Goal: Task Accomplishment & Management: Manage account settings

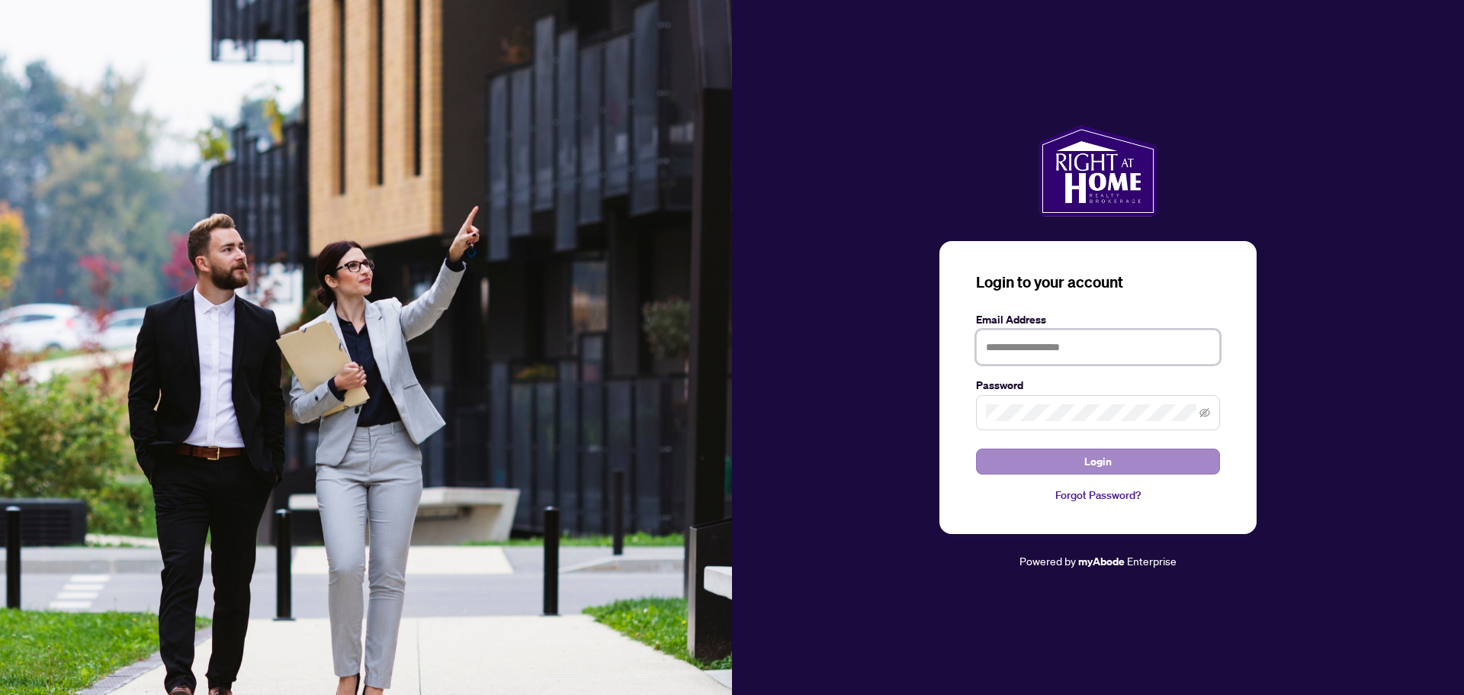
type input "**********"
click at [1104, 466] on span "Login" at bounding box center [1098, 461] width 27 height 24
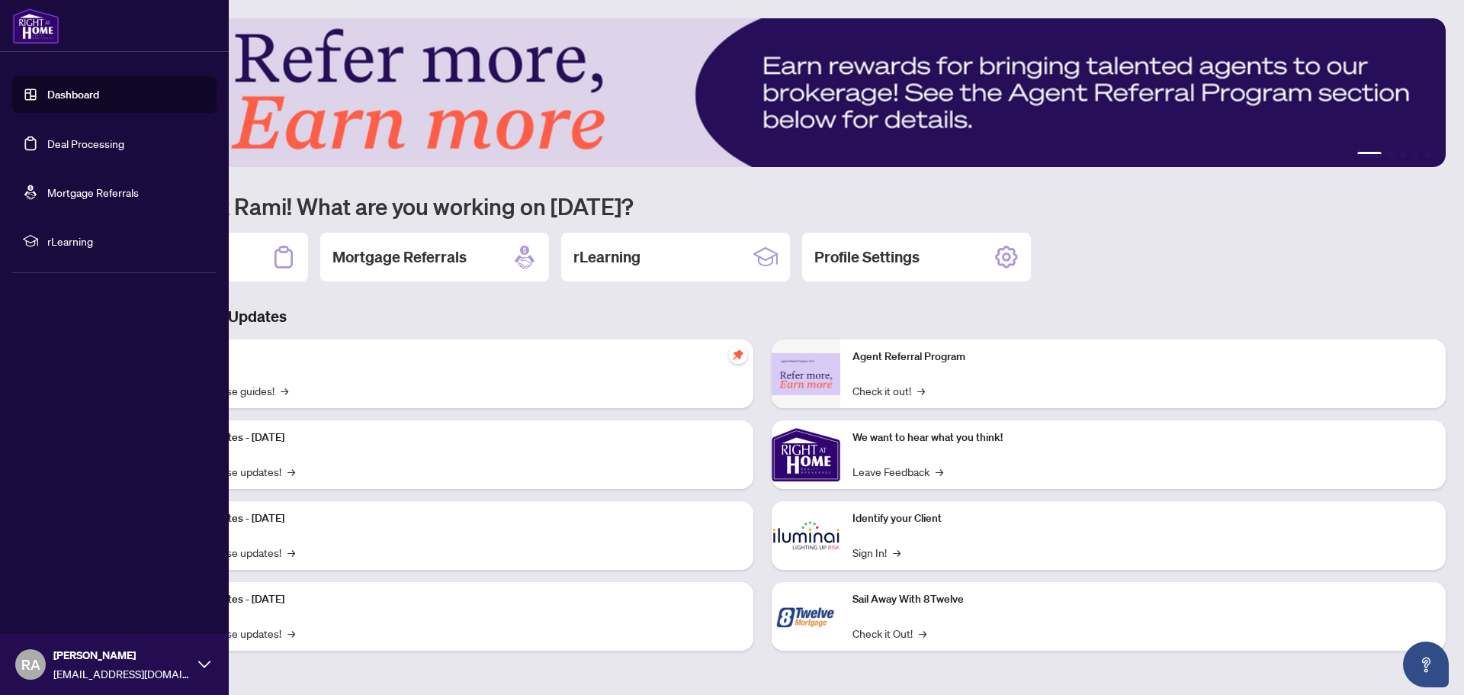
click at [84, 94] on link "Dashboard" at bounding box center [73, 95] width 52 height 14
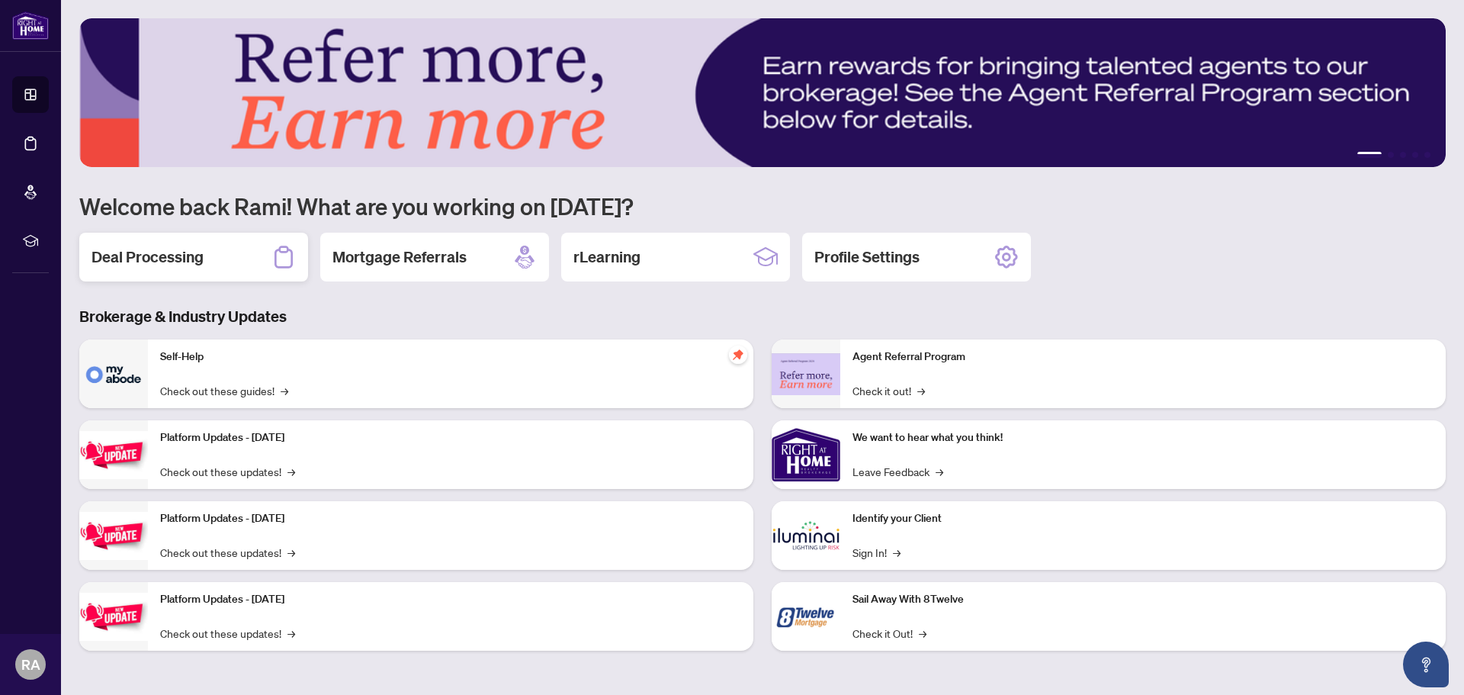
click at [193, 245] on div "Deal Processing" at bounding box center [193, 257] width 229 height 49
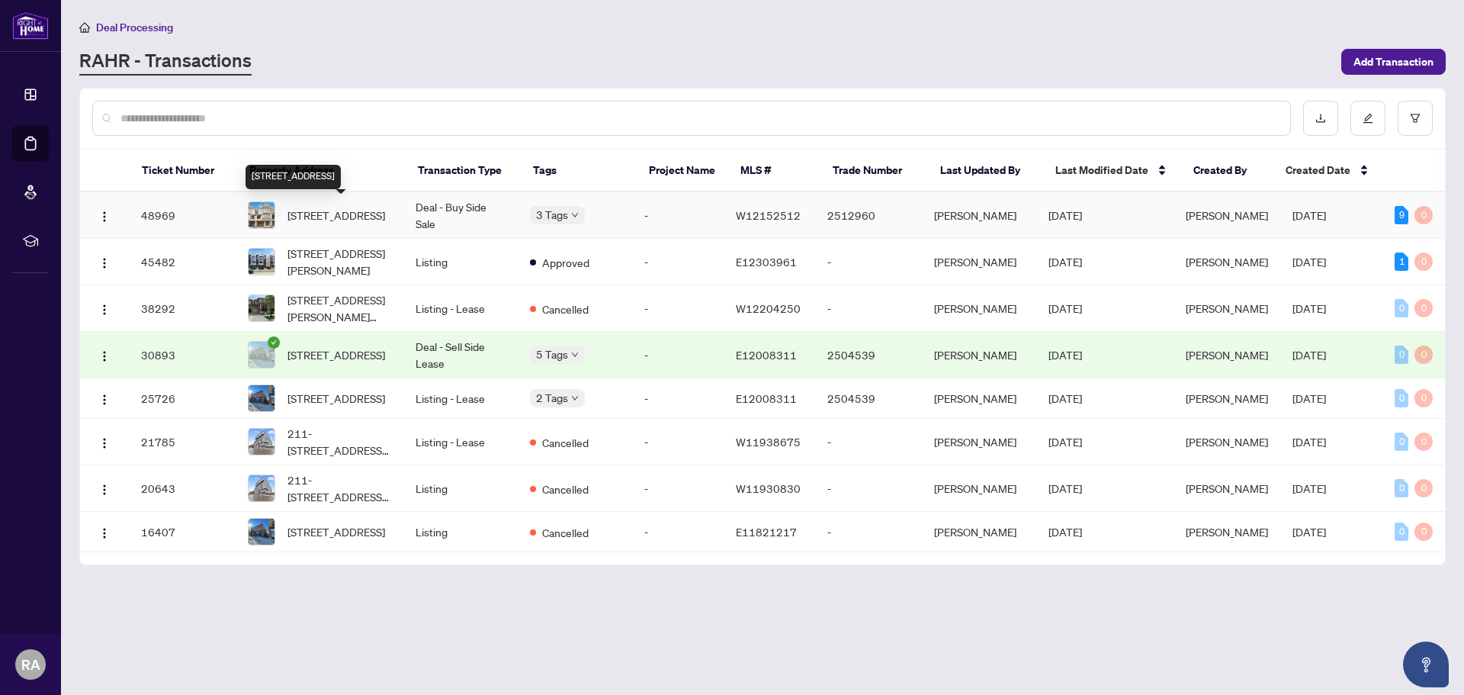
click at [323, 217] on span "[STREET_ADDRESS]" at bounding box center [337, 215] width 98 height 17
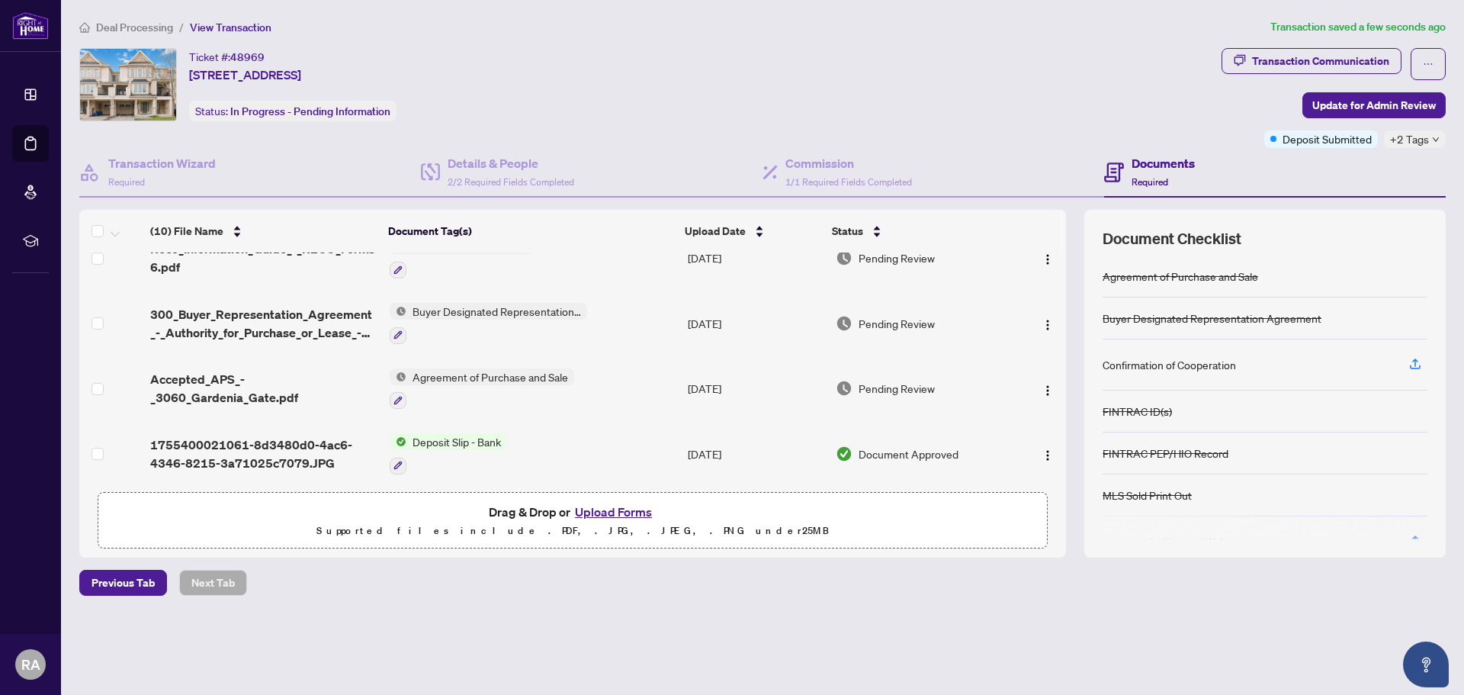
scroll to position [127, 0]
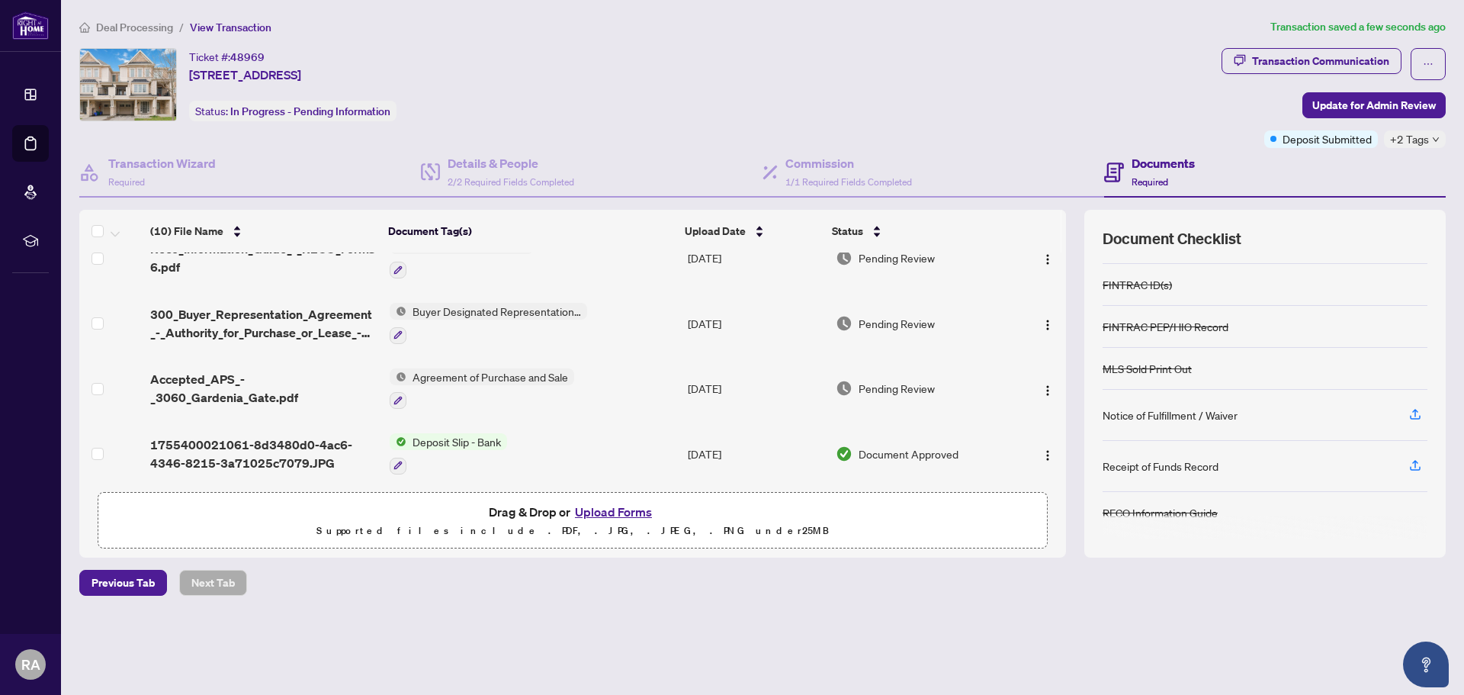
click at [1436, 140] on icon "down" at bounding box center [1436, 140] width 8 height 8
click at [1201, 115] on div "Ticket #: 48969 [STREET_ADDRESS] Status: In Progress - Pending Information" at bounding box center [647, 84] width 1136 height 73
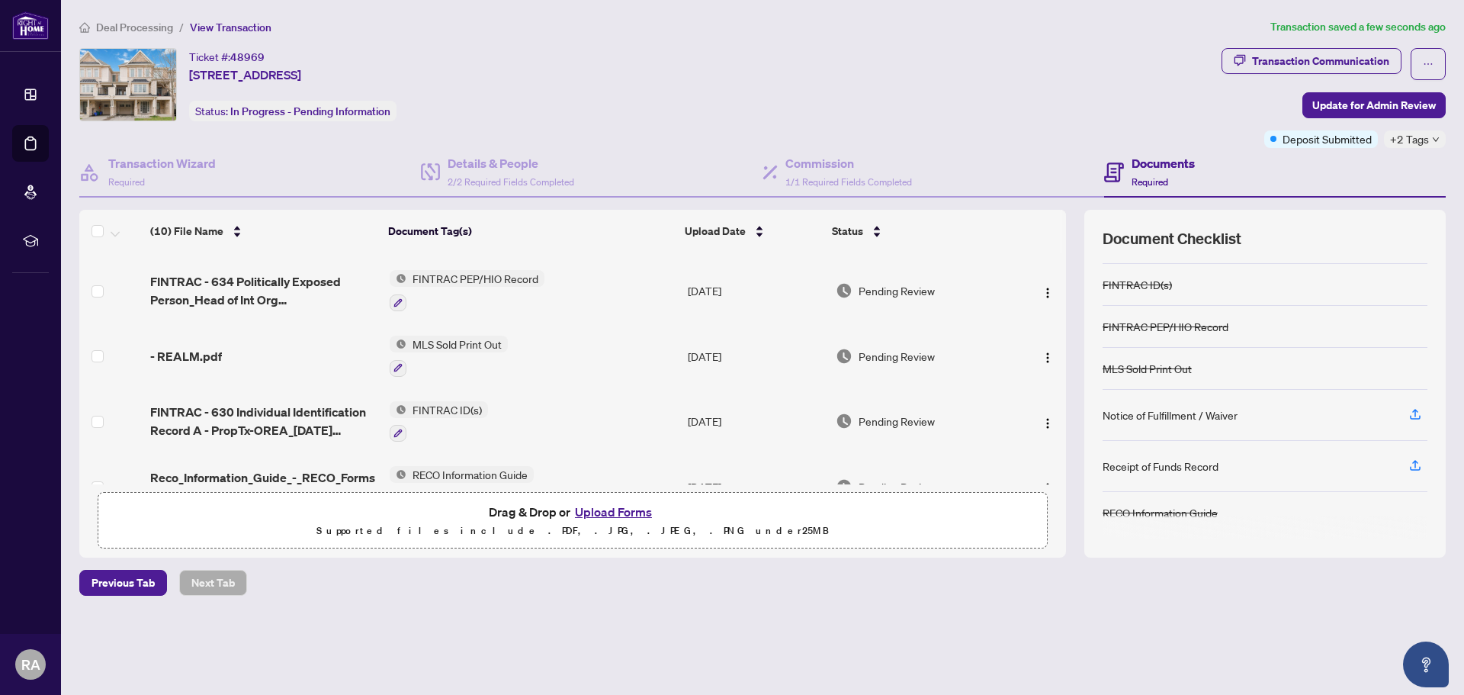
scroll to position [0, 0]
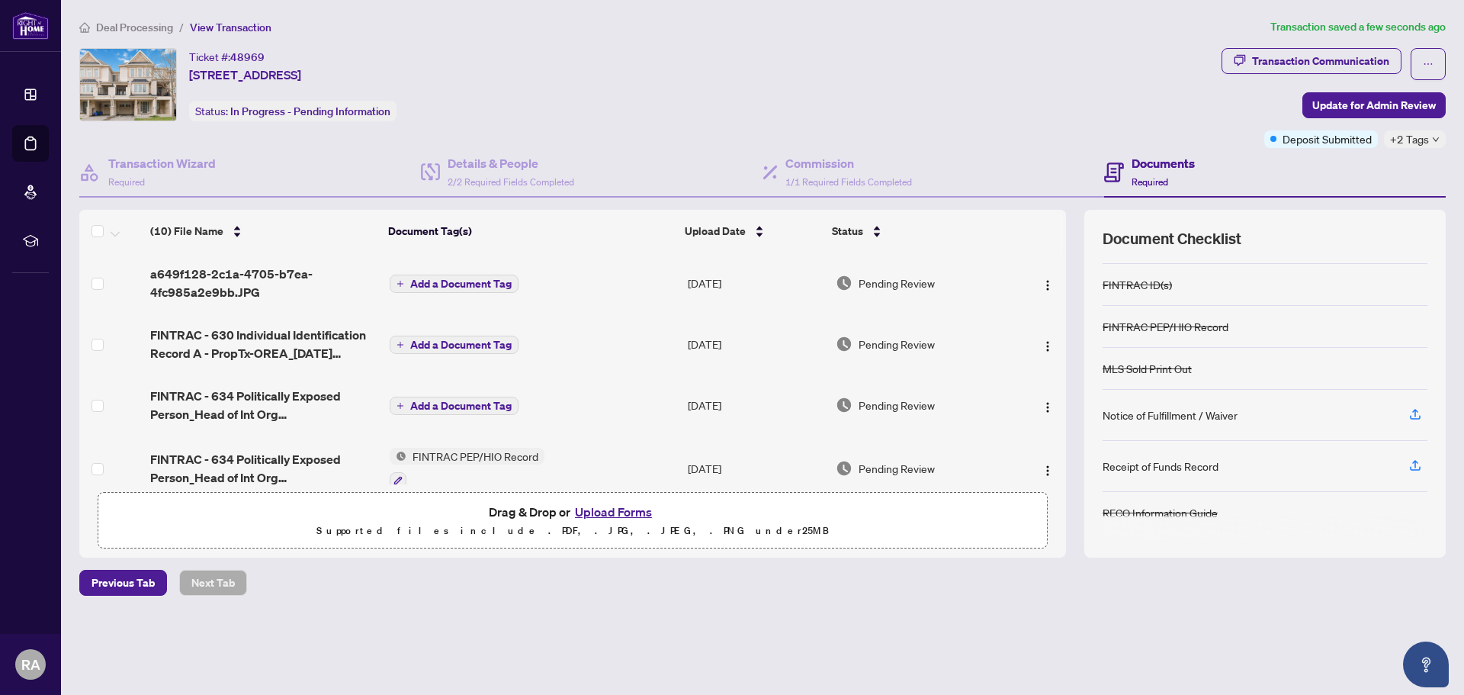
click at [1406, 143] on span "+2 Tags" at bounding box center [1409, 139] width 39 height 18
click at [1384, 146] on span "Submitted for Review" at bounding box center [1371, 147] width 101 height 17
click at [1316, 175] on div "Team Deal" at bounding box center [1340, 171] width 74 height 17
click at [1260, 159] on div "Documents Required" at bounding box center [1275, 173] width 342 height 50
click at [1168, 173] on div "Documents Required" at bounding box center [1163, 172] width 63 height 36
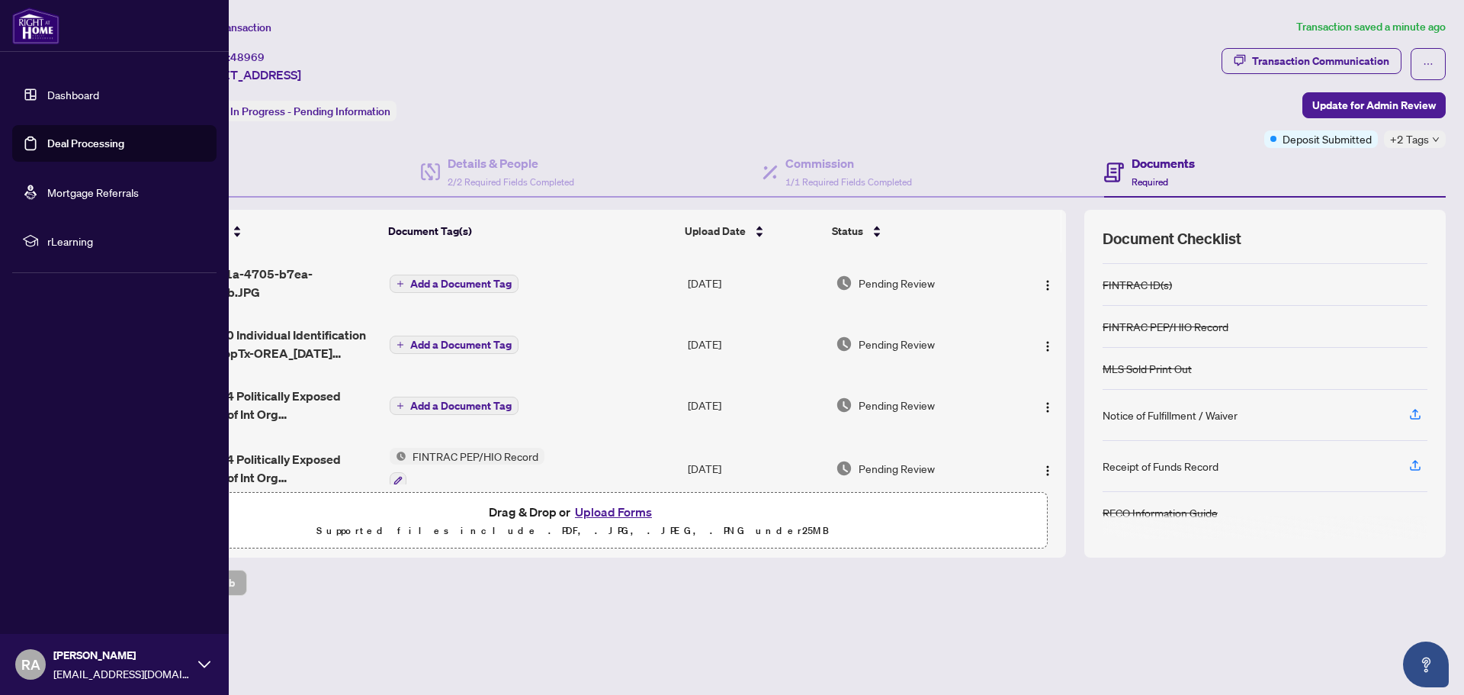
click at [81, 91] on link "Dashboard" at bounding box center [73, 95] width 52 height 14
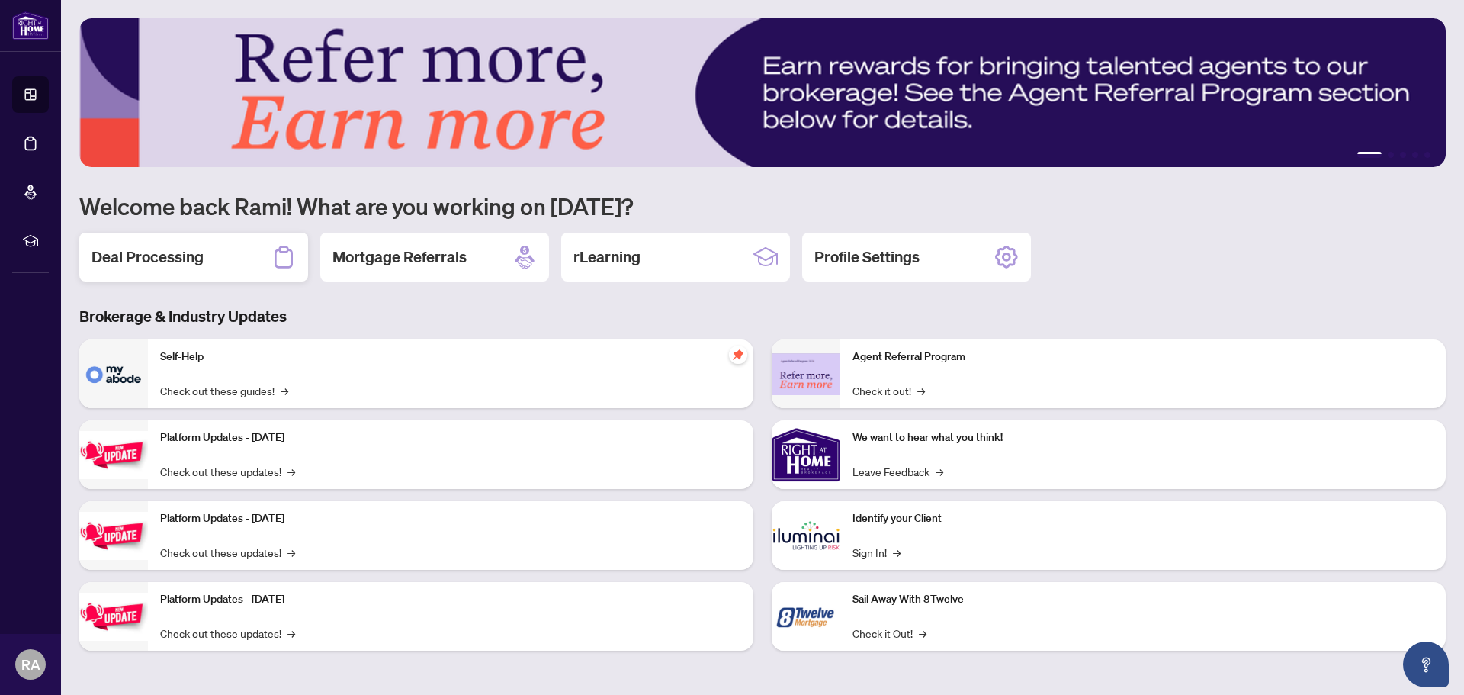
click at [218, 266] on div "Deal Processing" at bounding box center [193, 257] width 229 height 49
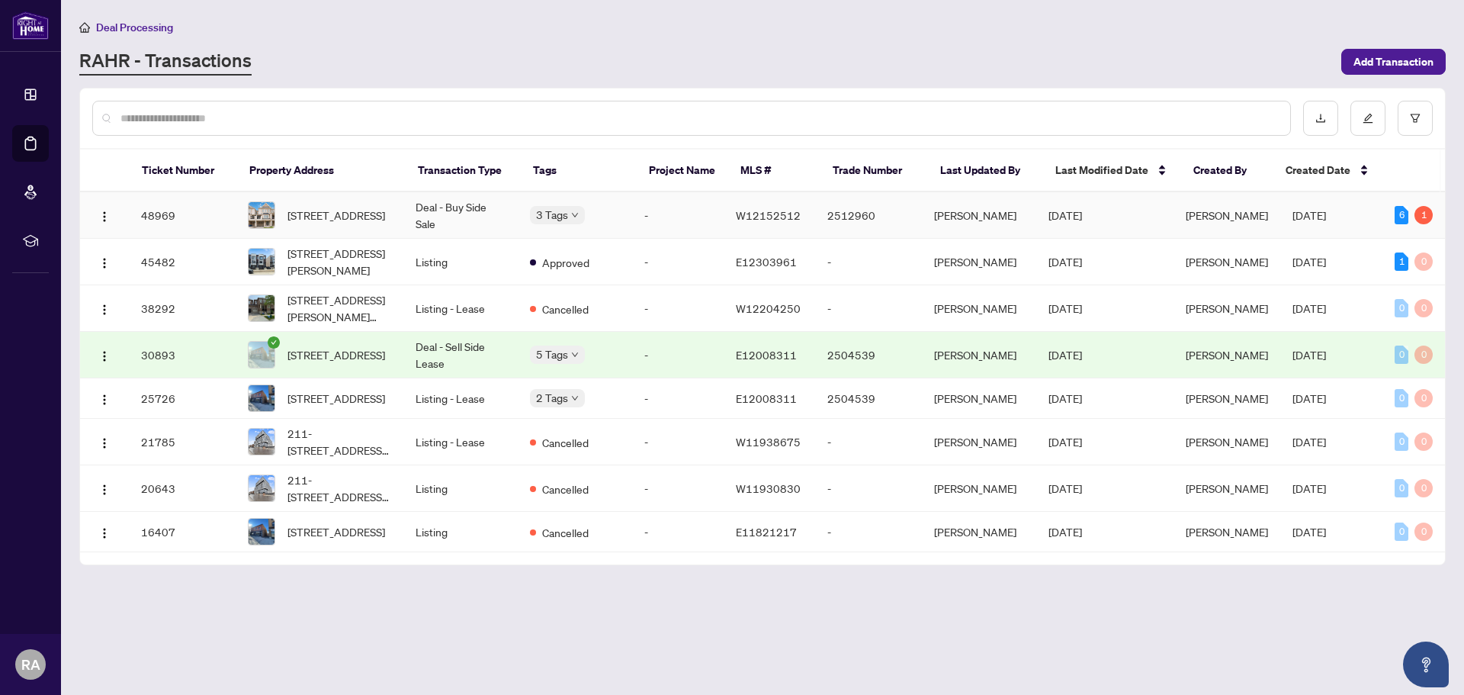
click at [484, 216] on td "Deal - Buy Side Sale" at bounding box center [460, 215] width 114 height 47
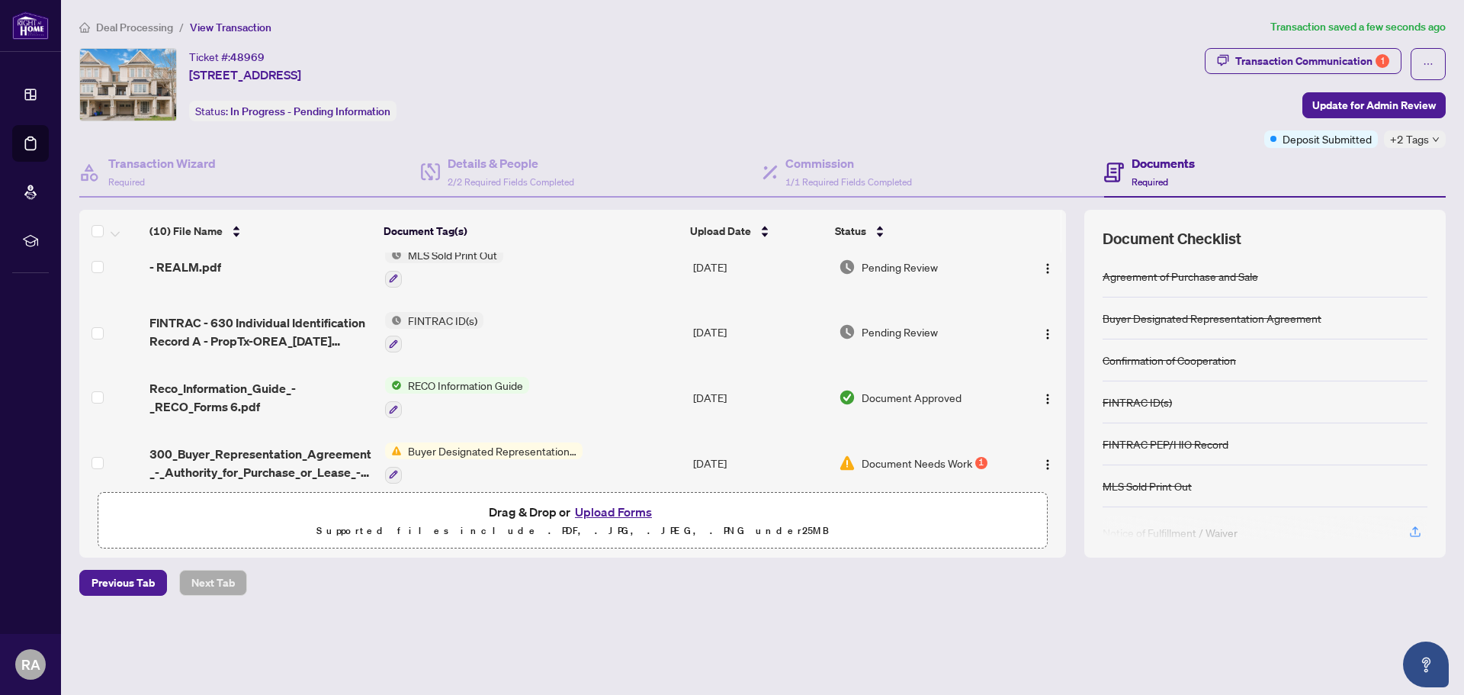
scroll to position [407, 0]
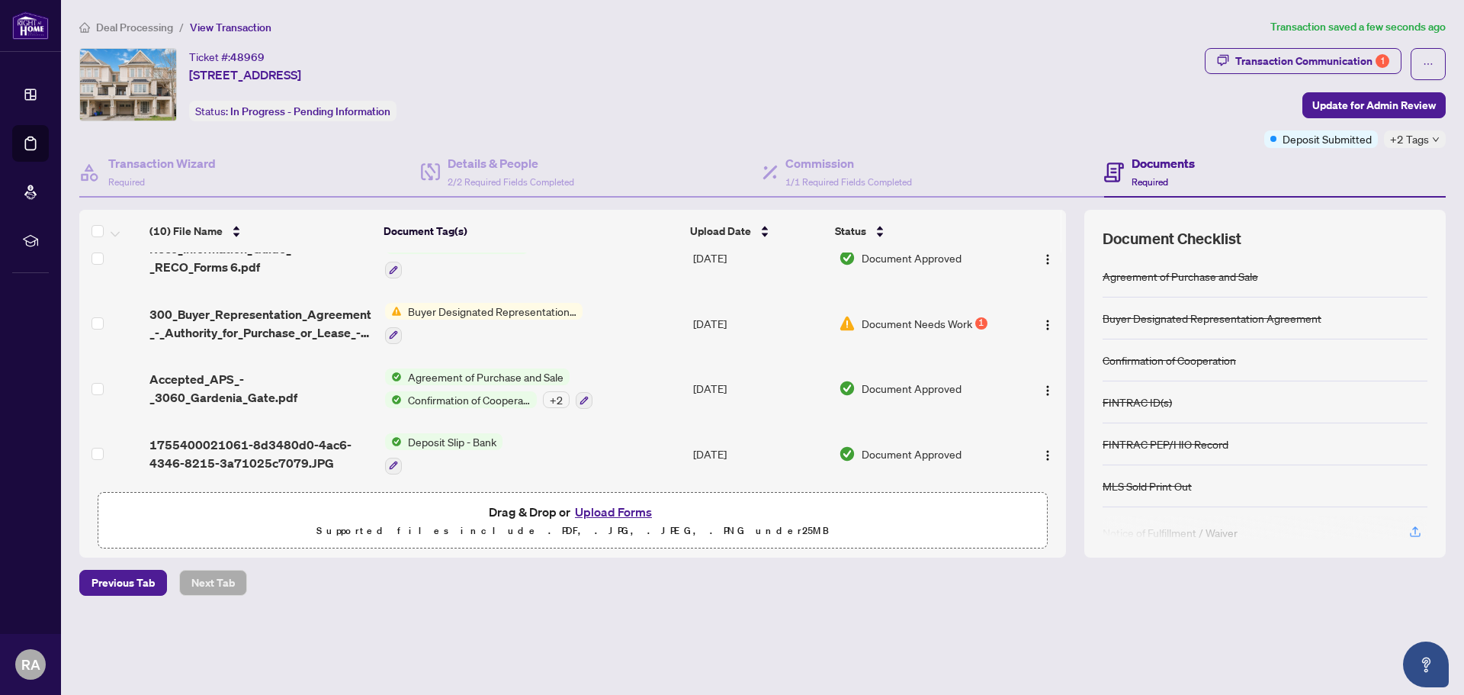
click at [452, 305] on span "Buyer Designated Representation Agreement" at bounding box center [492, 311] width 181 height 17
click at [497, 388] on span "Buyer Designated Representation Agreement" at bounding box center [491, 390] width 227 height 34
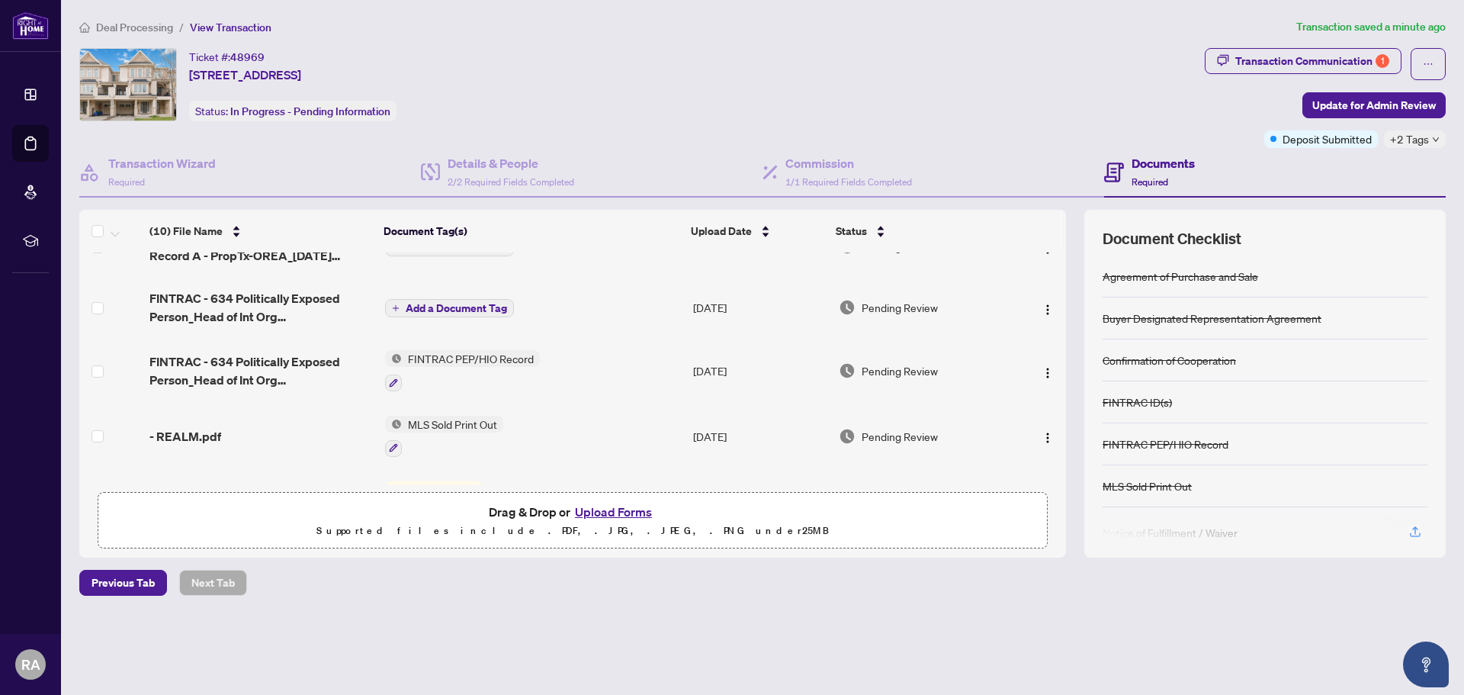
scroll to position [229, 0]
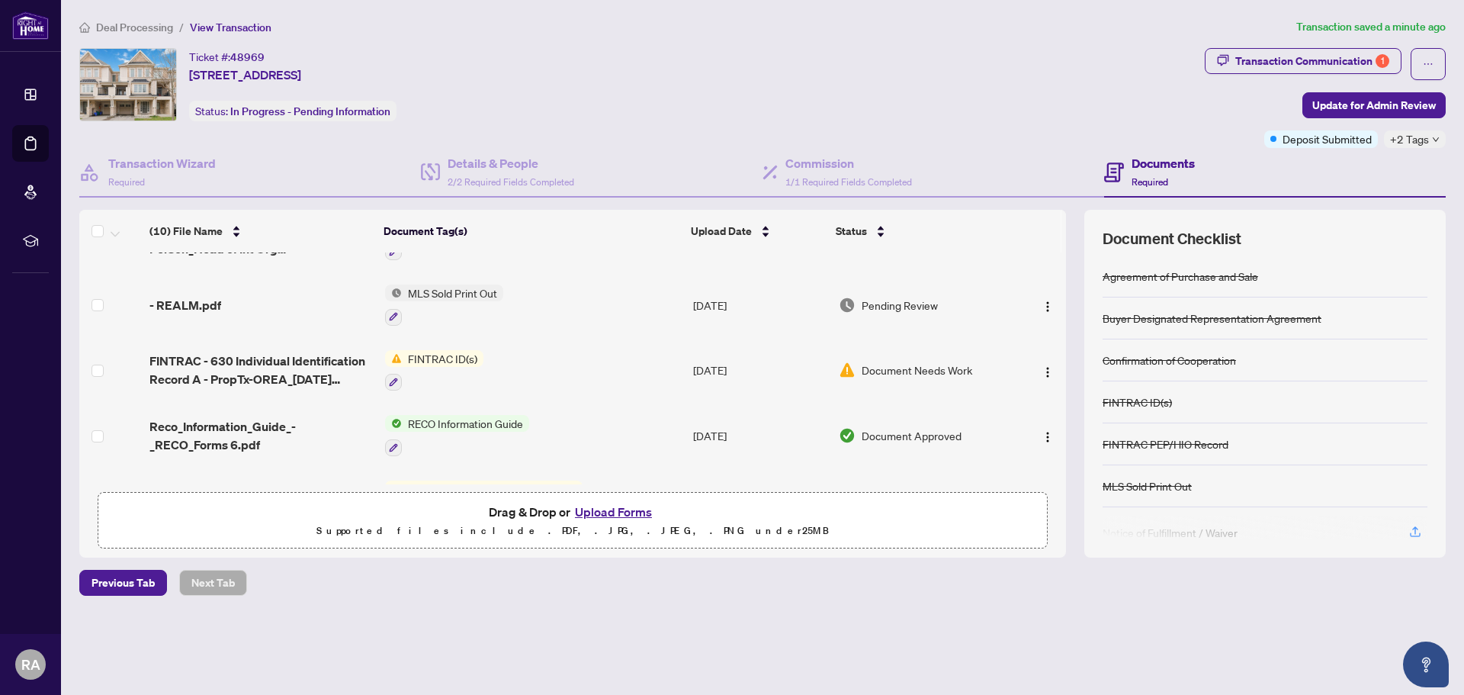
click at [420, 358] on span "FINTRAC ID(s)" at bounding box center [443, 358] width 82 height 17
click at [402, 430] on span "FINTRAC ID(s)" at bounding box center [405, 430] width 82 height 17
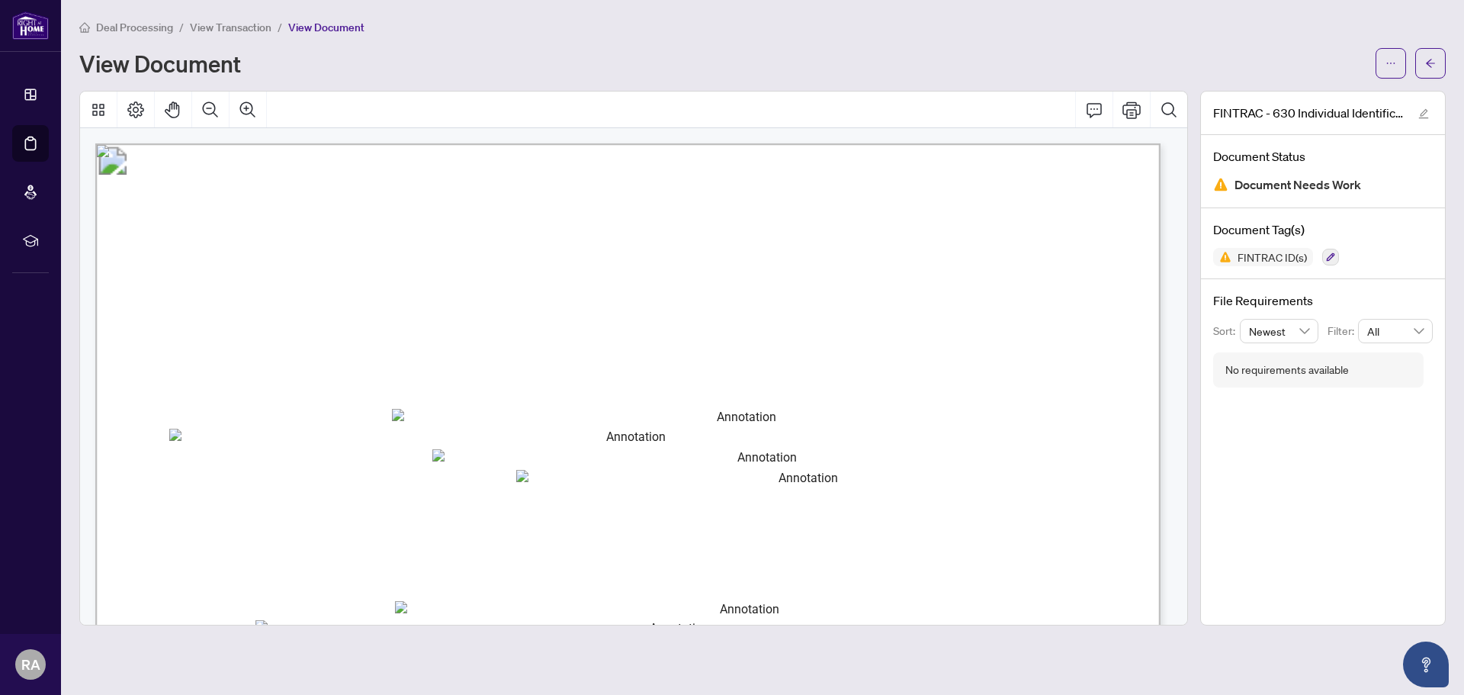
click at [652, 233] on span "Information Record" at bounding box center [531, 245] width 242 height 37
click at [1264, 190] on span "Document Needs Work" at bounding box center [1298, 185] width 127 height 21
click at [1216, 186] on img at bounding box center [1221, 184] width 15 height 15
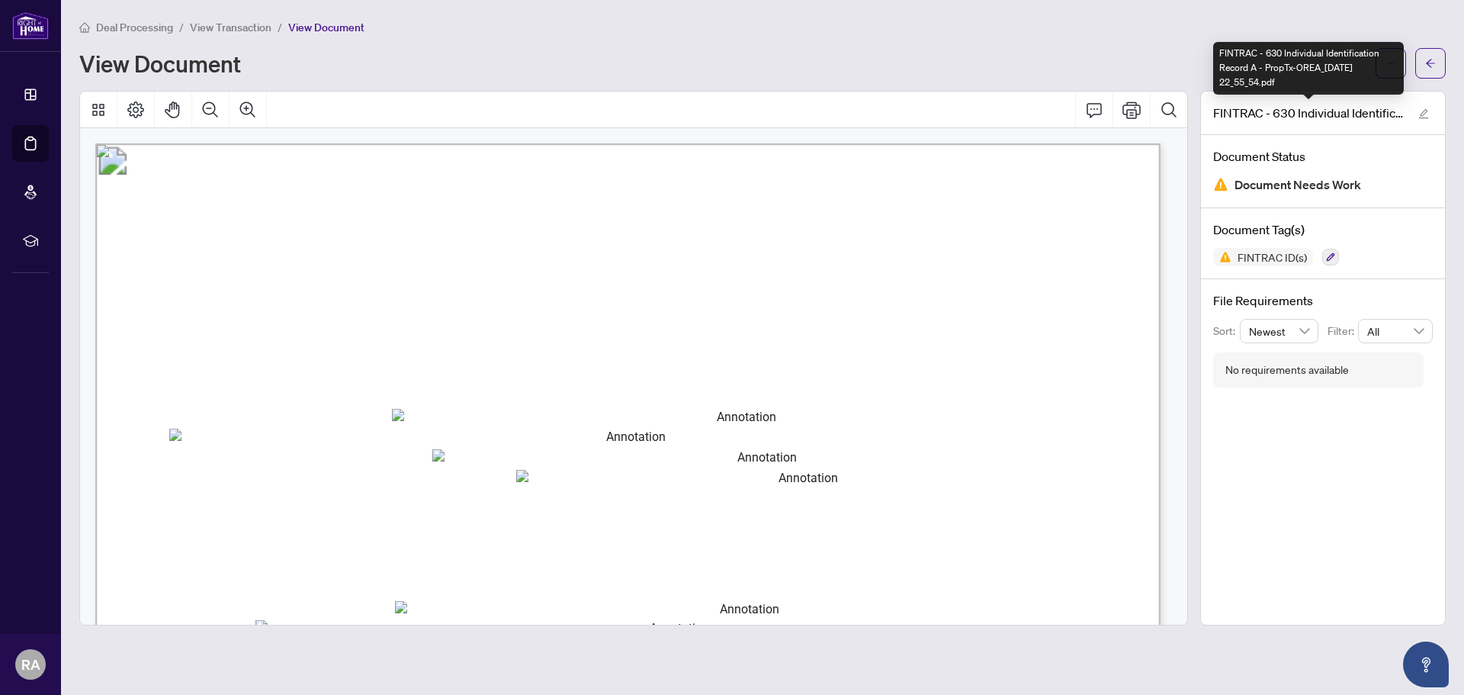
click at [1348, 105] on span "FINTRAC - 630 Individual Identification Record A - PropTx-OREA_[DATE] 22_55_54.…" at bounding box center [1309, 113] width 191 height 18
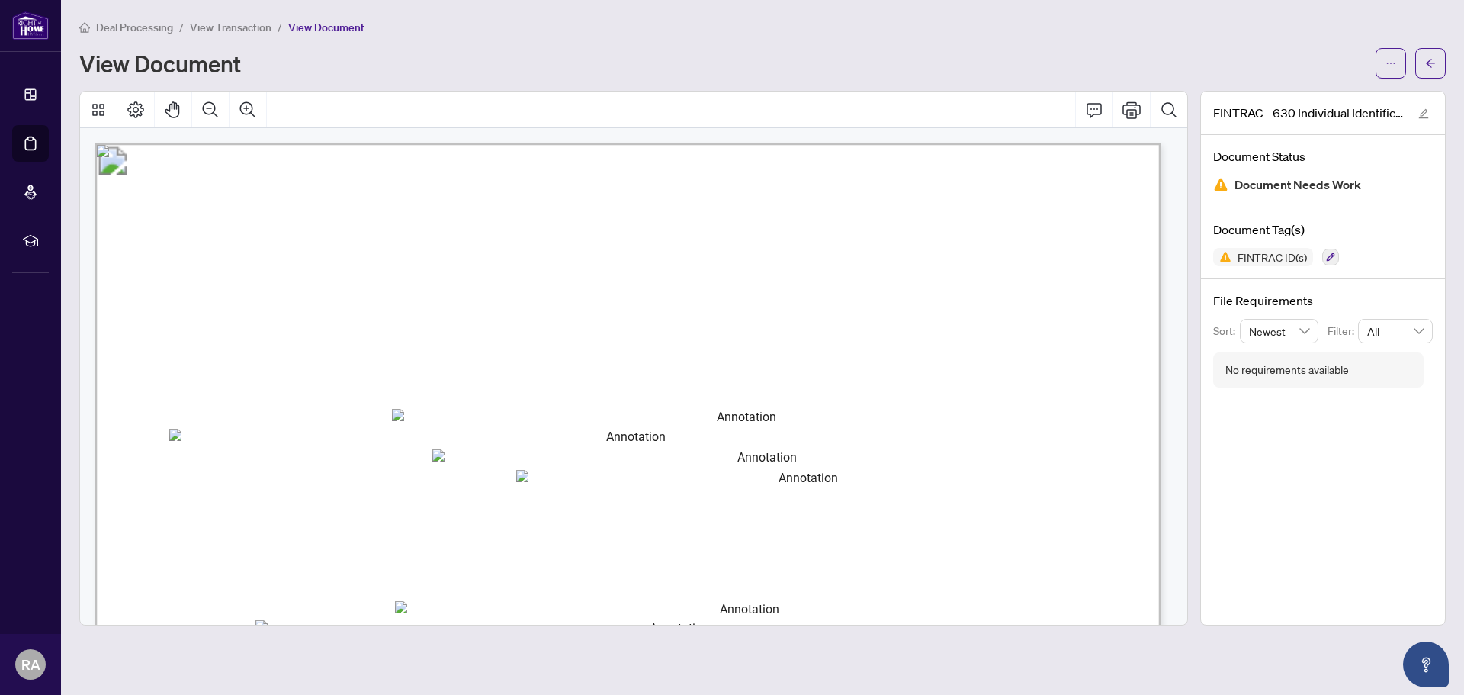
click at [1288, 365] on div "No requirements available" at bounding box center [1288, 370] width 124 height 17
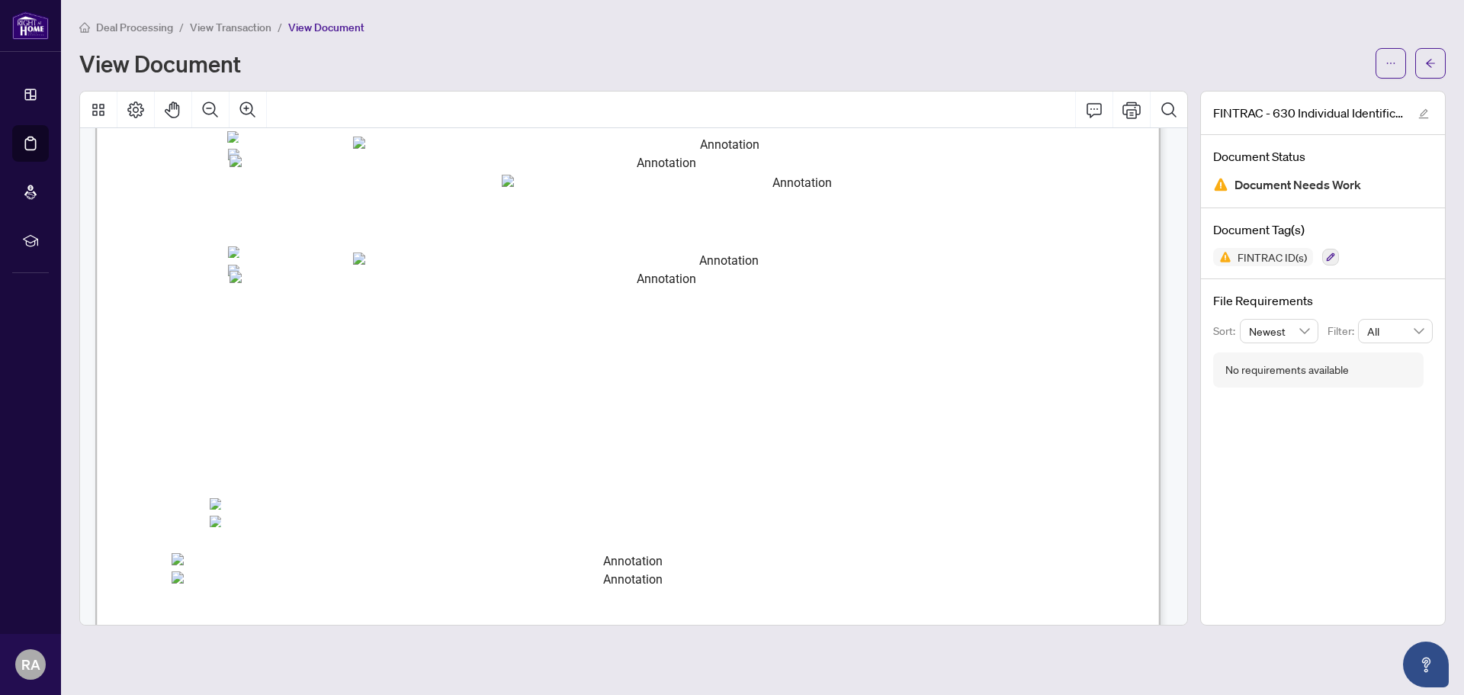
scroll to position [1220, 0]
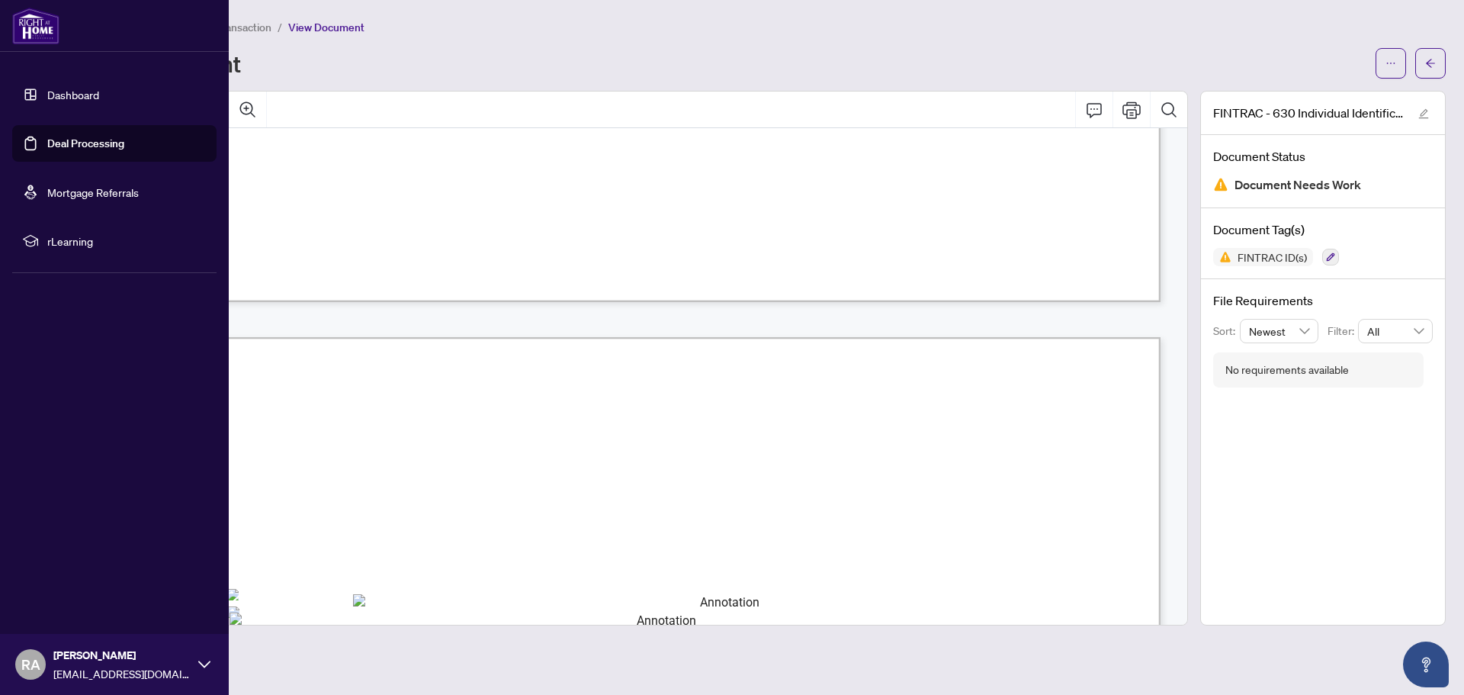
click at [80, 91] on link "Dashboard" at bounding box center [73, 95] width 52 height 14
